Goal: Task Accomplishment & Management: Use online tool/utility

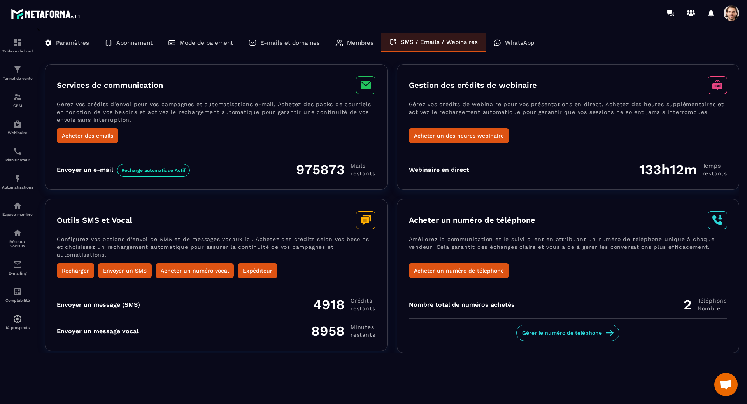
click at [566, 203] on div "Acheter un numéro de téléphone Améliorez la communication et le suivi client en…" at bounding box center [568, 276] width 343 height 154
click at [627, 296] on div "Nombre total de numéros achetés 2 Téléphone Nombre" at bounding box center [568, 304] width 318 height 16
click at [9, 189] on p "Automatisations" at bounding box center [17, 187] width 31 height 4
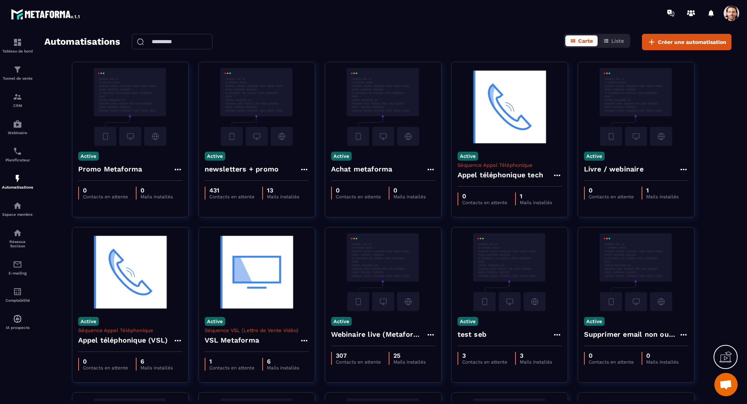
click at [332, 47] on div "Automatisations Carte Liste Créer une automatisation" at bounding box center [387, 42] width 687 height 16
